Goal: Task Accomplishment & Management: Use online tool/utility

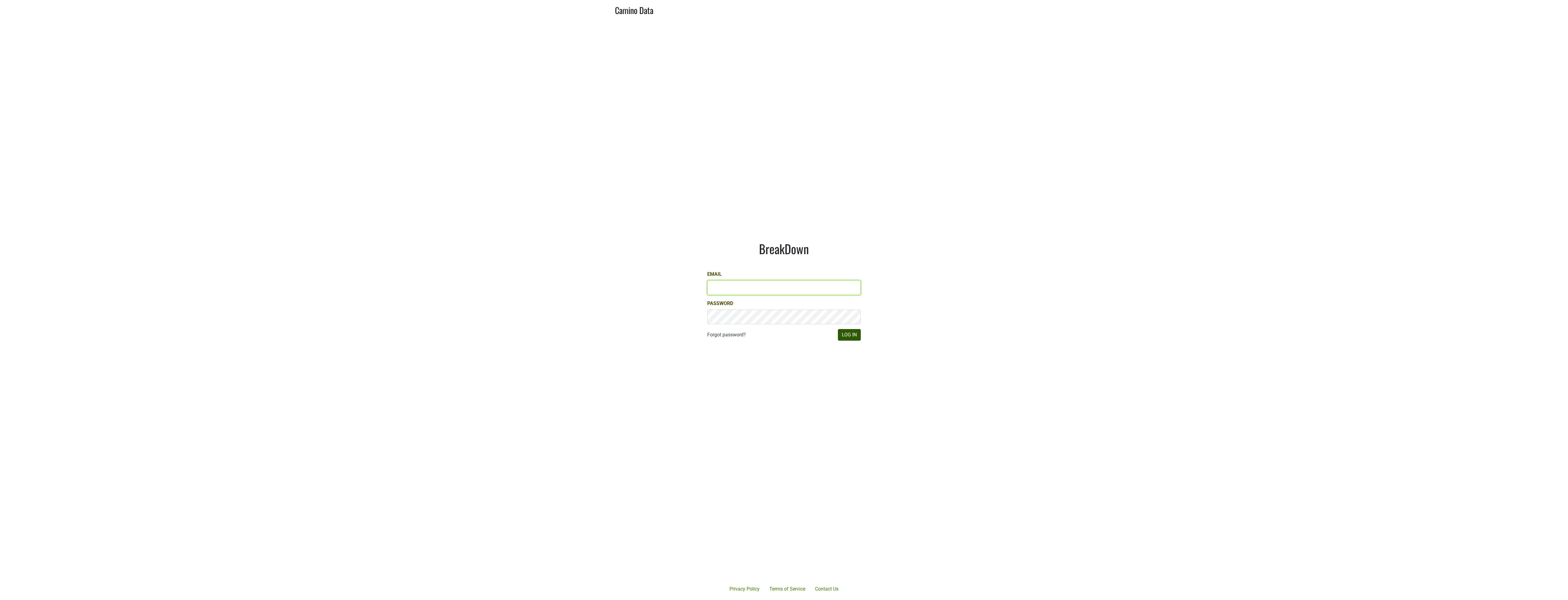
type input "JRANCE@REALMCELLARS.COM"
click at [852, 336] on button "Log In" at bounding box center [850, 335] width 23 height 12
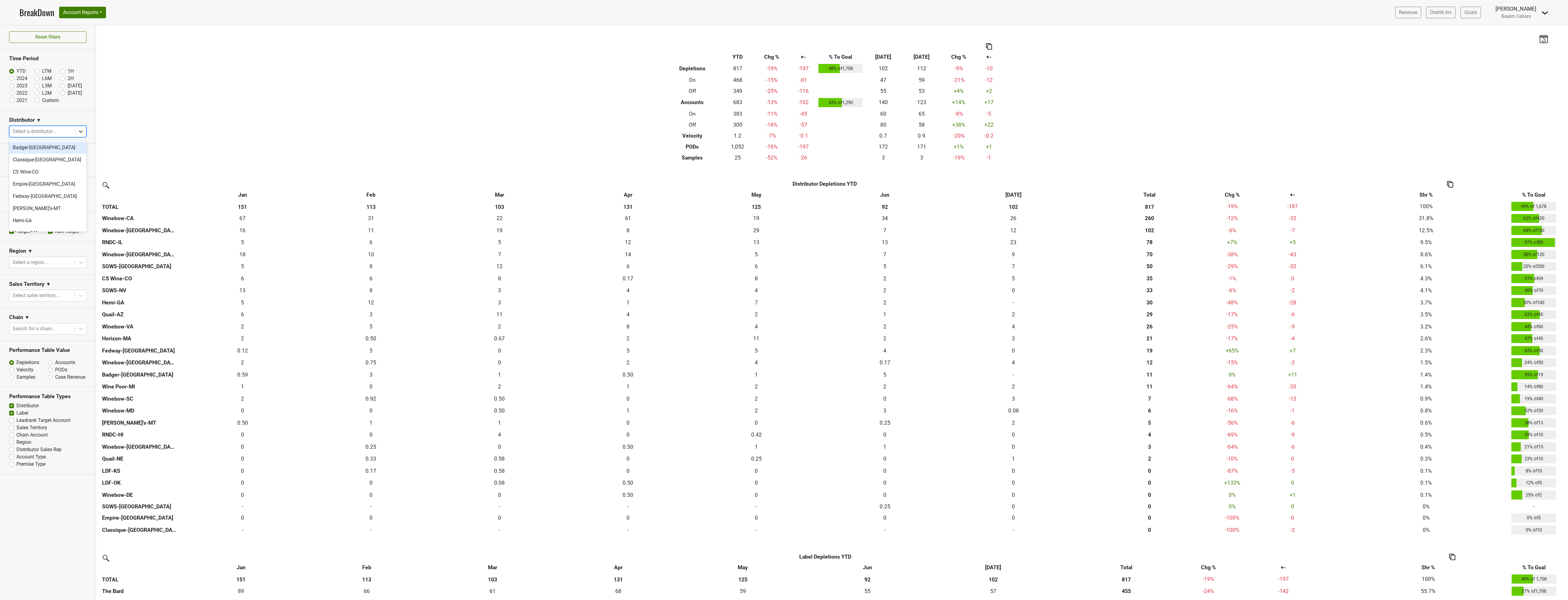
click at [80, 129] on icon at bounding box center [81, 131] width 6 height 6
click at [35, 148] on div "SGWS-[GEOGRAPHIC_DATA]" at bounding box center [47, 148] width 77 height 12
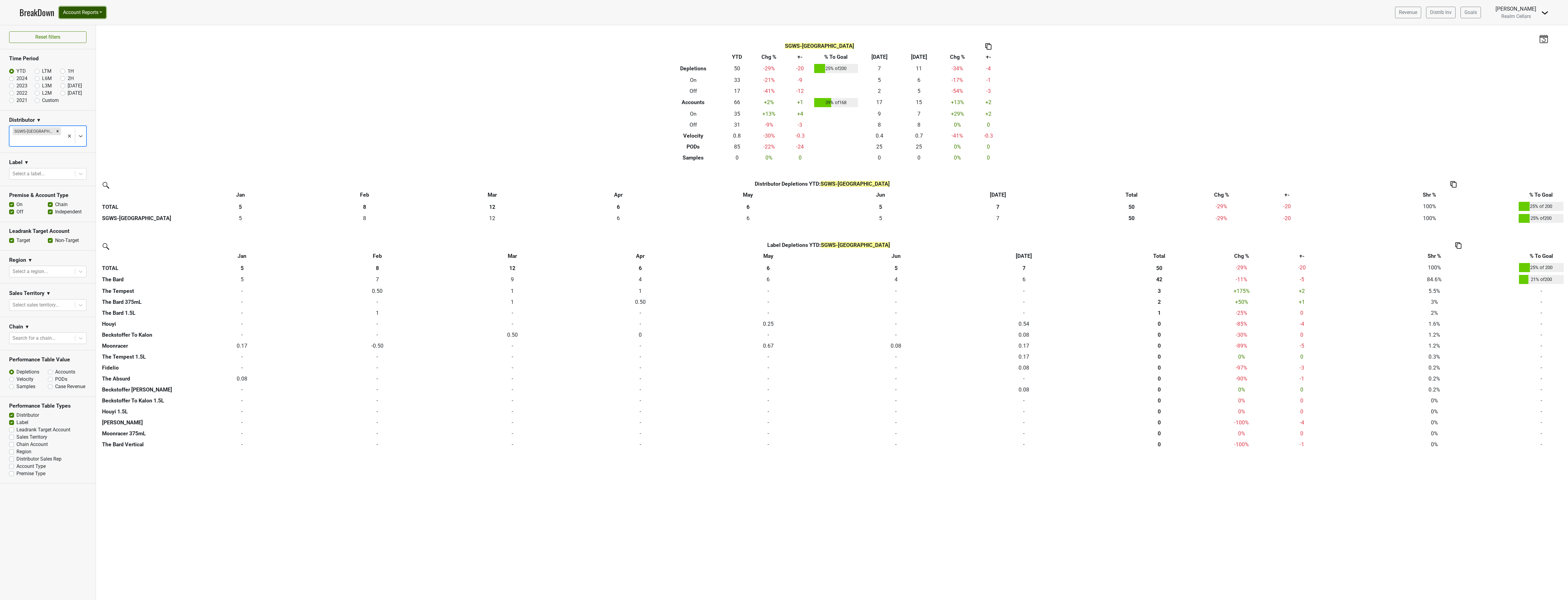
click at [83, 12] on button "Account Reports" at bounding box center [82, 12] width 47 height 12
click at [77, 25] on link "SuperRanker" at bounding box center [86, 27] width 54 height 10
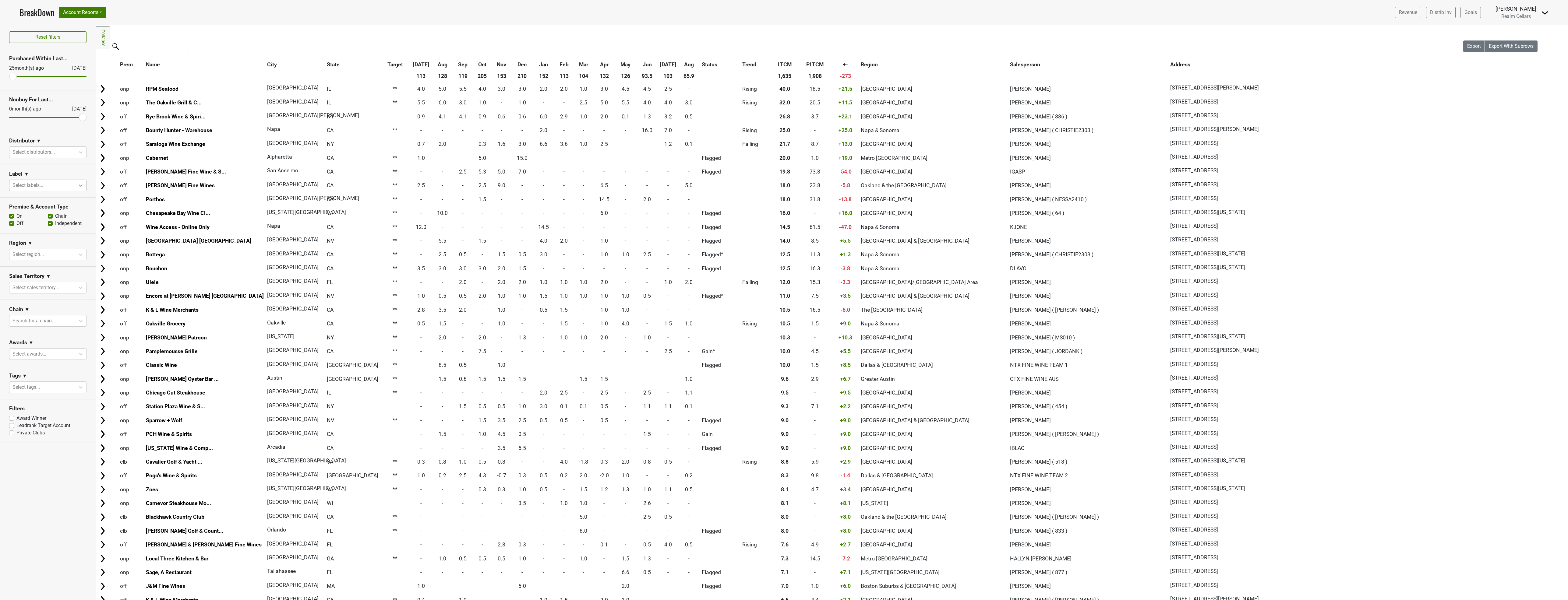
click at [80, 186] on icon at bounding box center [81, 186] width 6 height 6
click at [24, 237] on div "The Bard" at bounding box center [47, 238] width 77 height 12
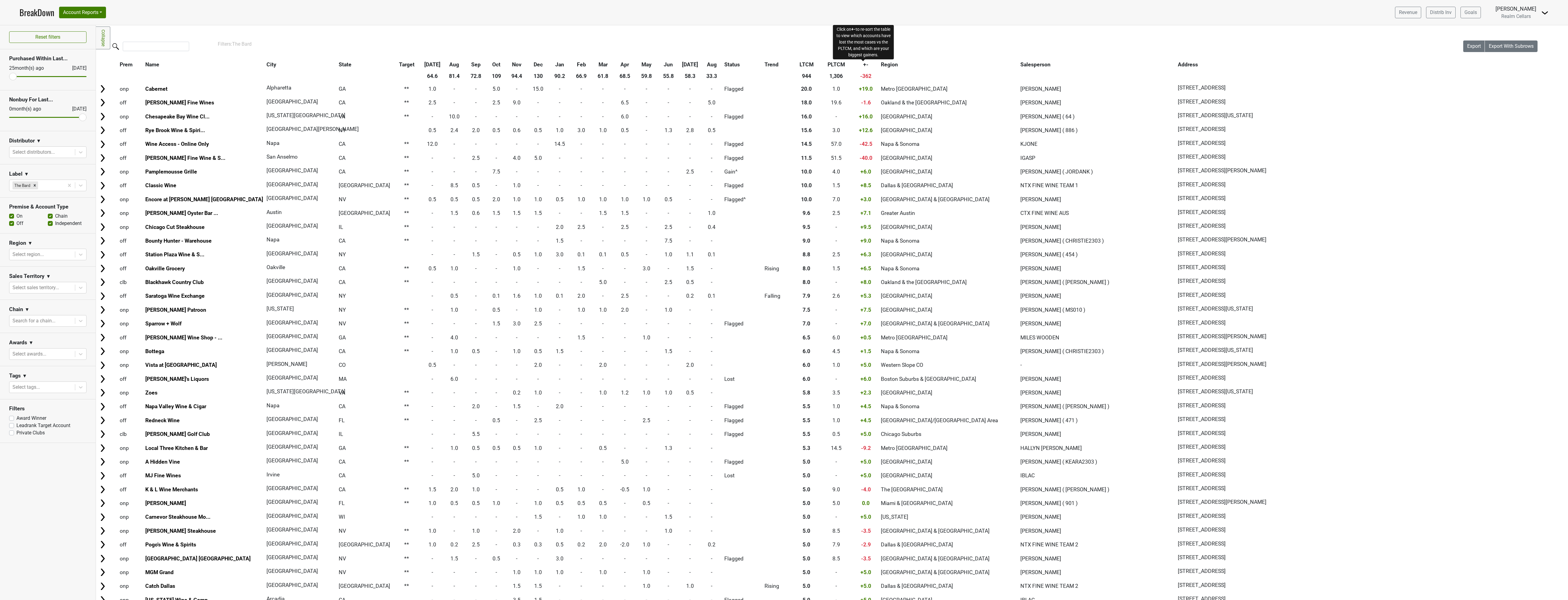
click at [864, 65] on span "+-" at bounding box center [866, 65] width 5 height 6
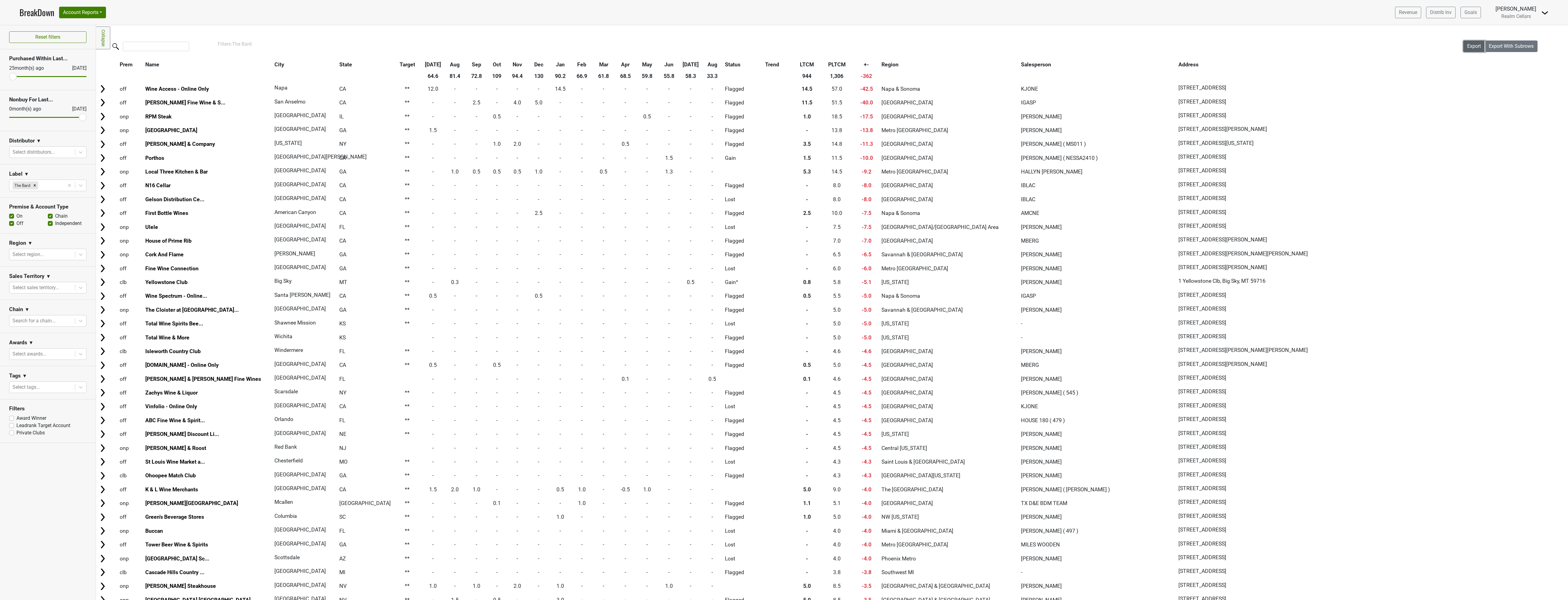
click at [1467, 45] on span "Export" at bounding box center [1474, 46] width 14 height 6
click at [147, 45] on input "search" at bounding box center [156, 47] width 66 height 10
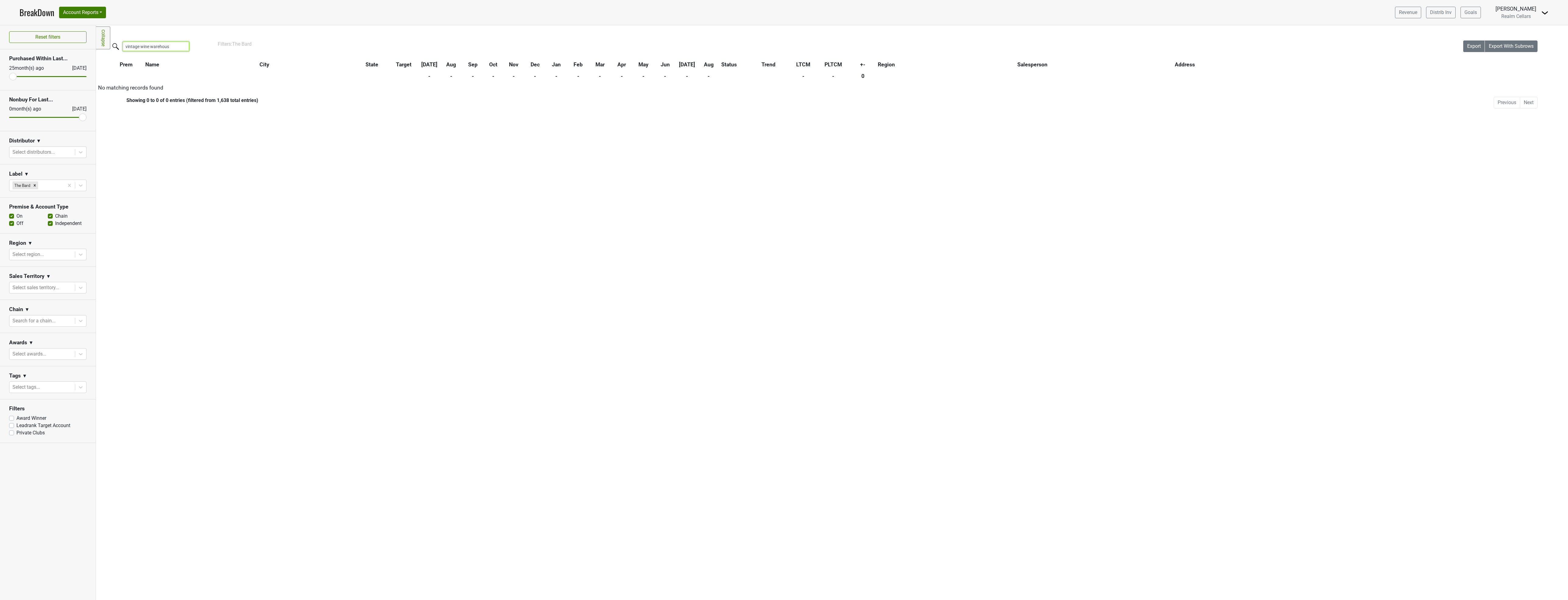
type input "vintage wine warehouse"
click at [186, 47] on input "vintage wine warehouse" at bounding box center [156, 47] width 66 height 10
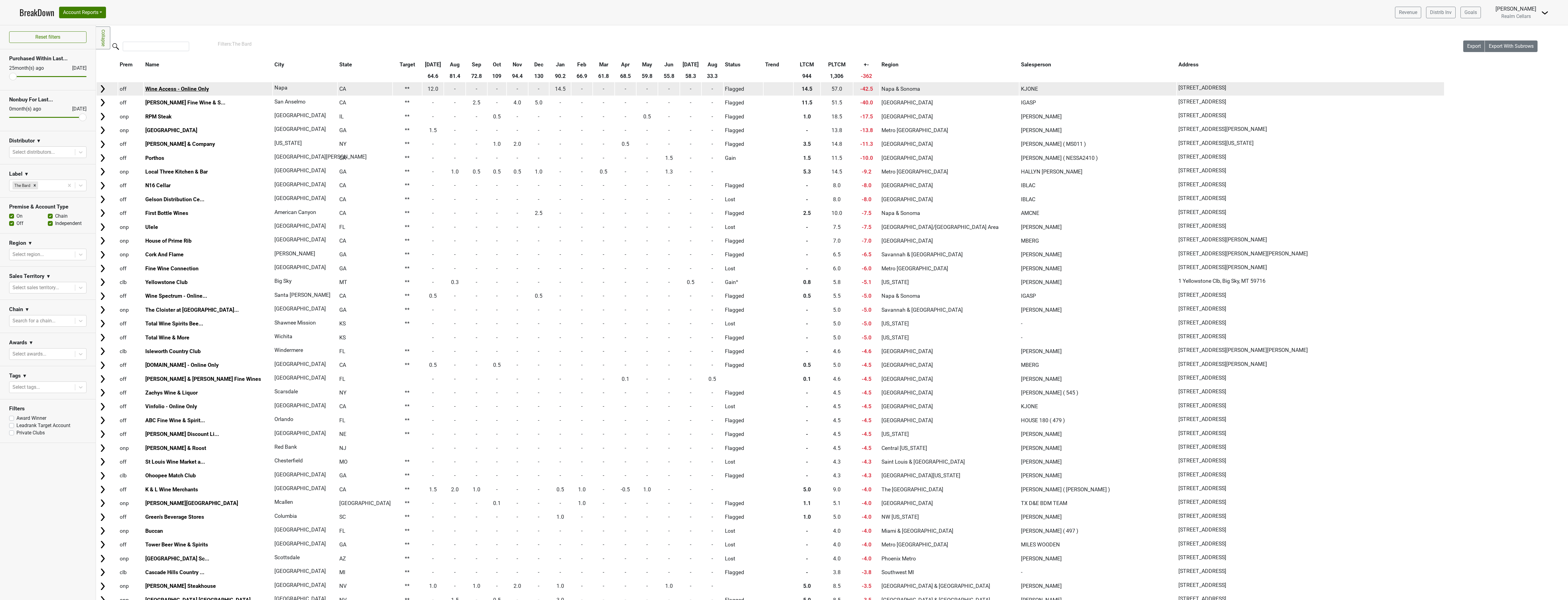
click at [164, 89] on link "Wine Access - Online Only" at bounding box center [177, 89] width 64 height 6
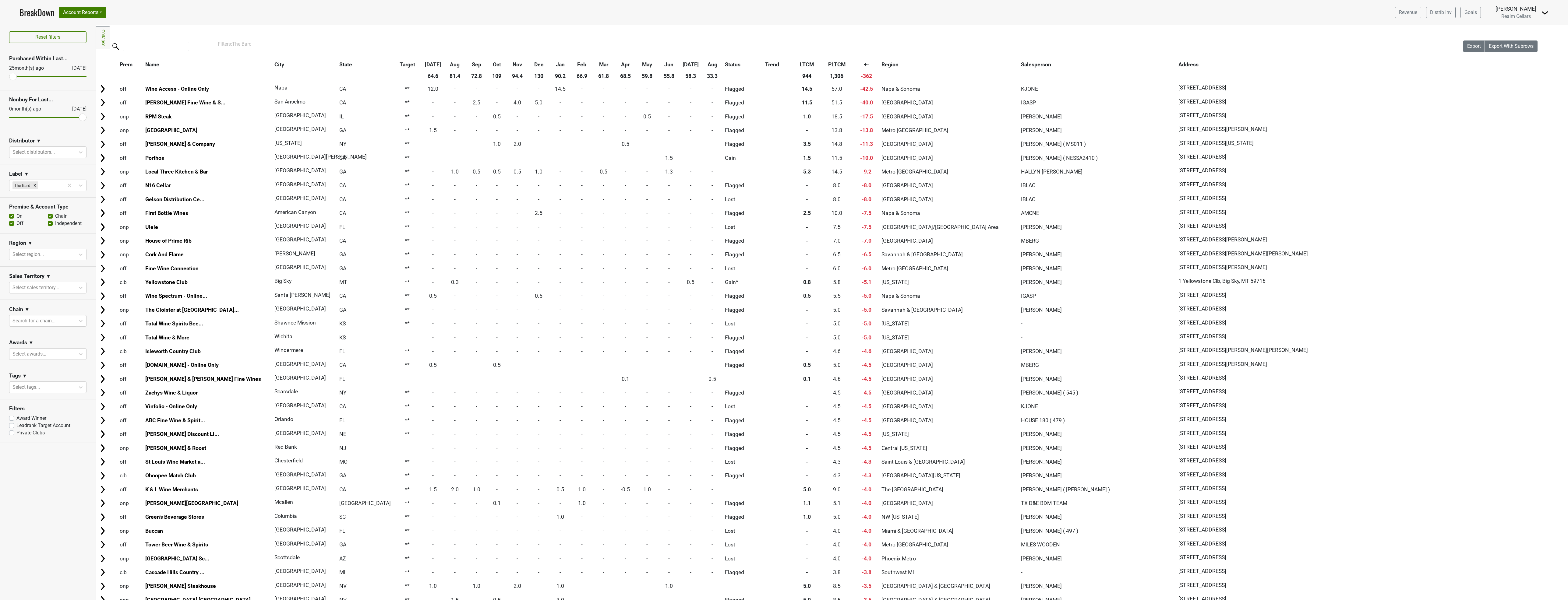
click at [860, 63] on th "+-" at bounding box center [866, 65] width 26 height 11
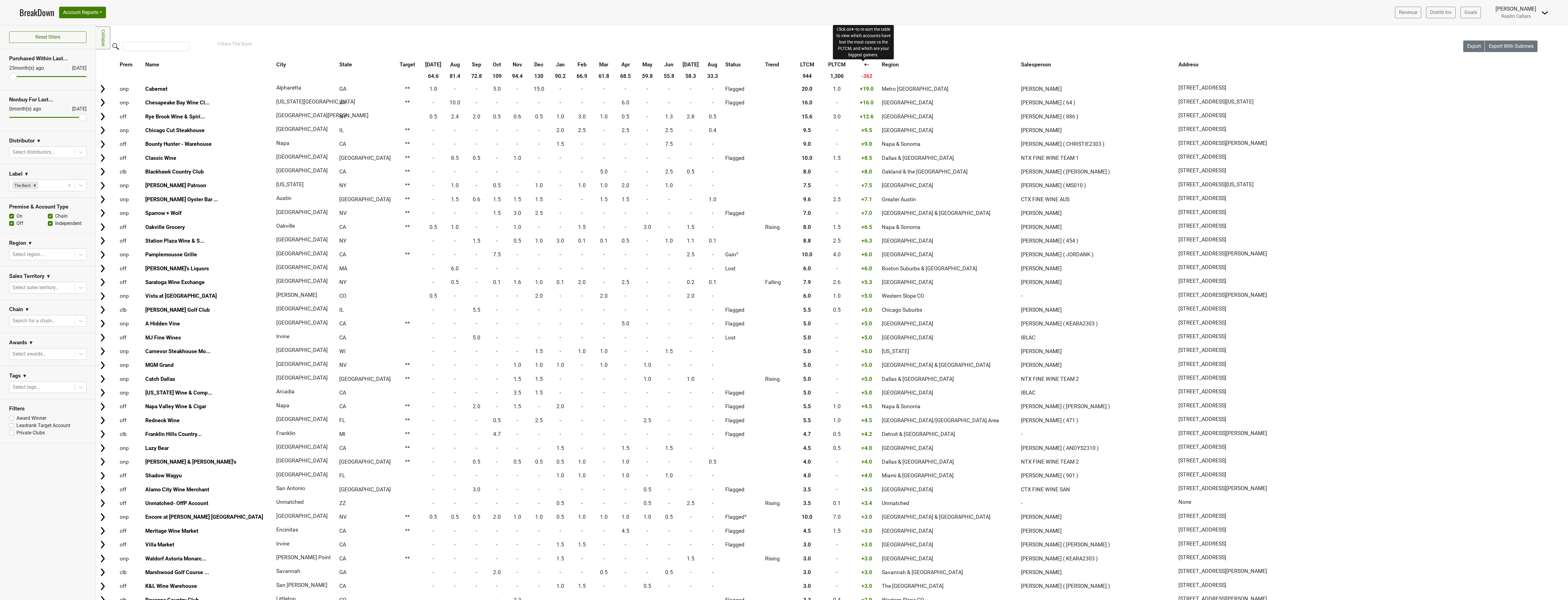
click at [864, 63] on span "+-" at bounding box center [867, 65] width 5 height 6
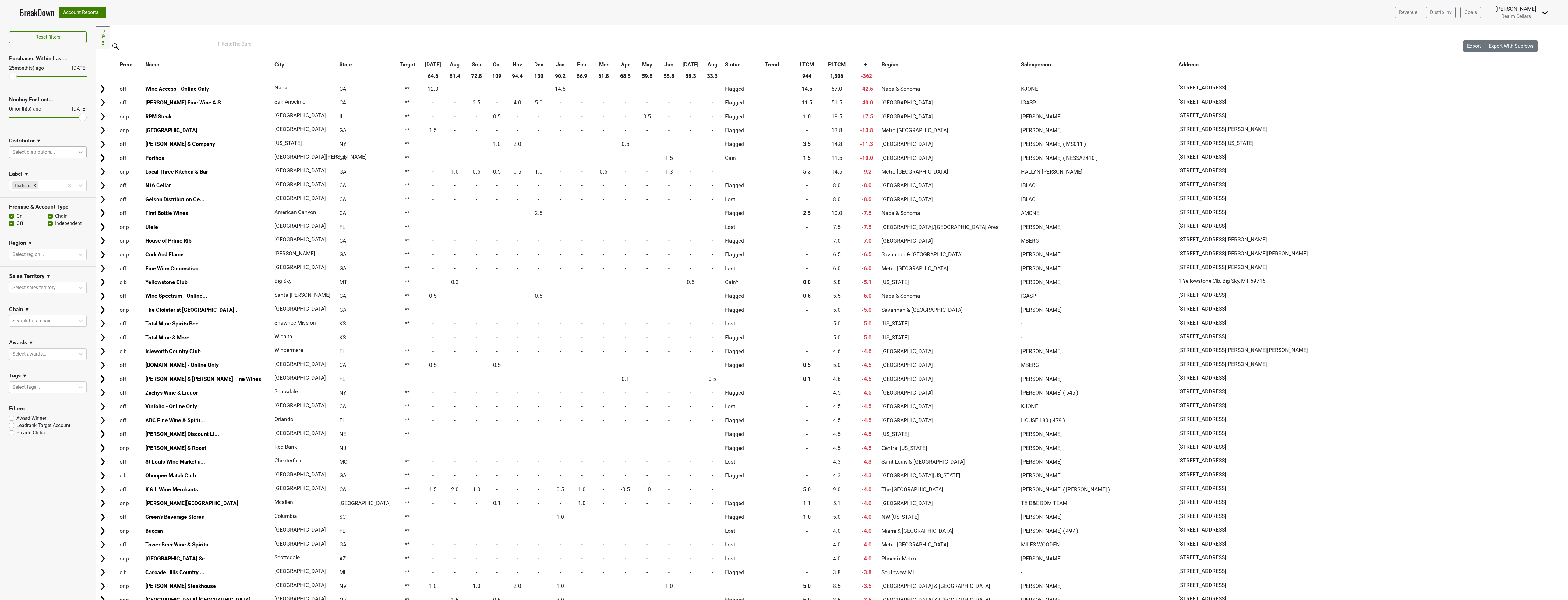
click at [80, 154] on icon at bounding box center [81, 152] width 6 height 6
click at [83, 10] on button "Account Reports" at bounding box center [82, 12] width 47 height 12
click at [208, 18] on nav "BreakDown Account Reports SuperRanker Map Award Progress Chain Compliance CRM N…" at bounding box center [784, 12] width 1539 height 25
click at [36, 17] on link "BreakDown" at bounding box center [37, 12] width 35 height 13
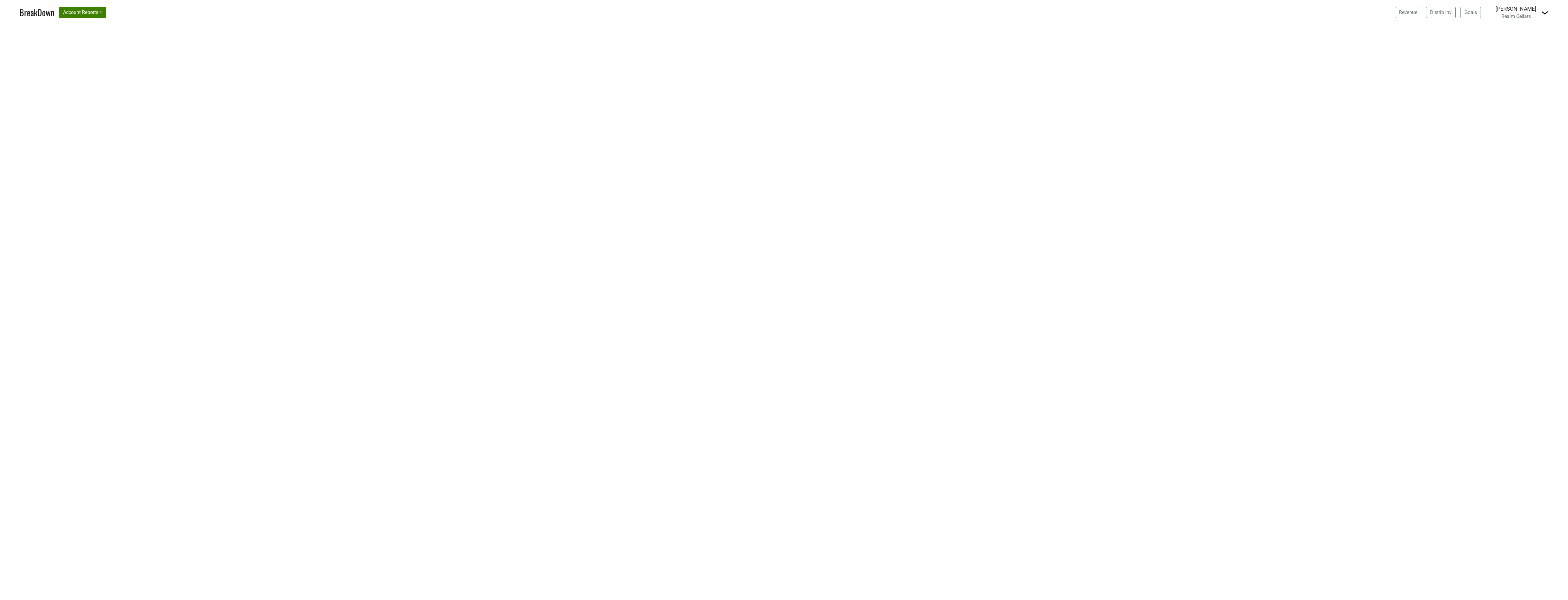
select select "[GEOGRAPHIC_DATA]"
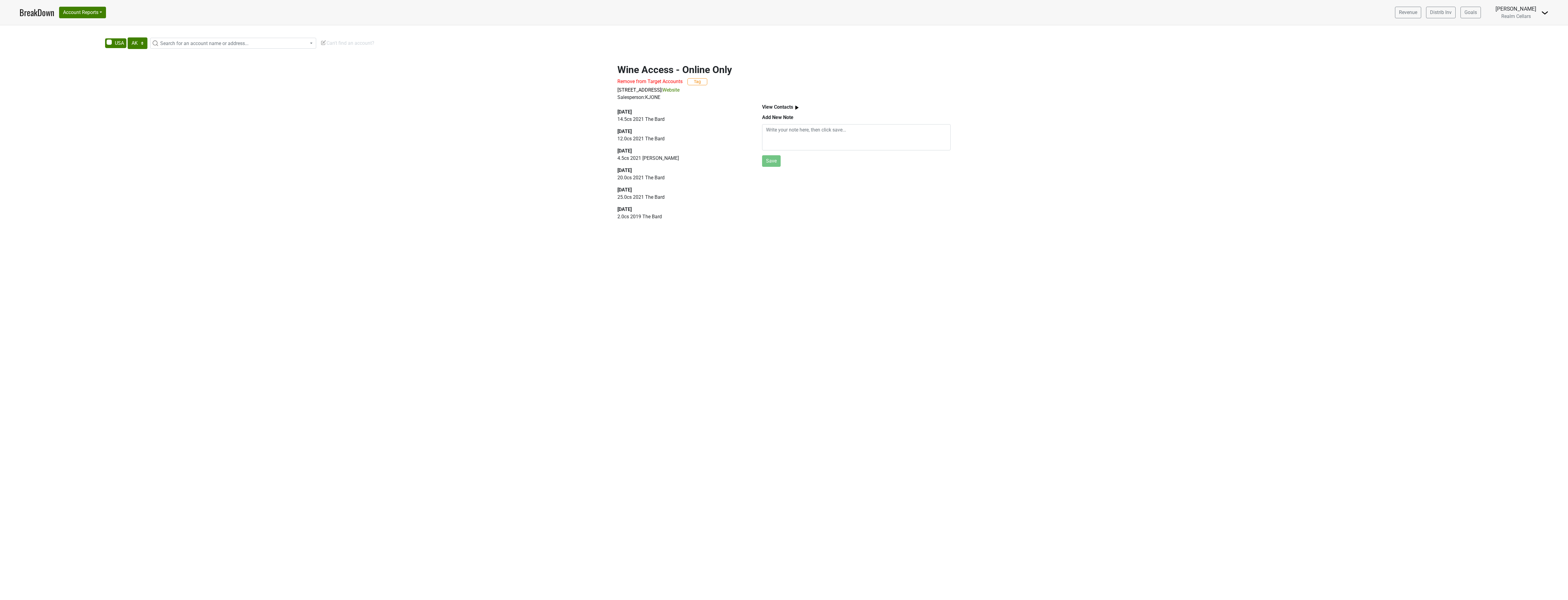
click at [679, 91] on link "Website" at bounding box center [671, 90] width 17 height 6
